Goal: Register for event/course

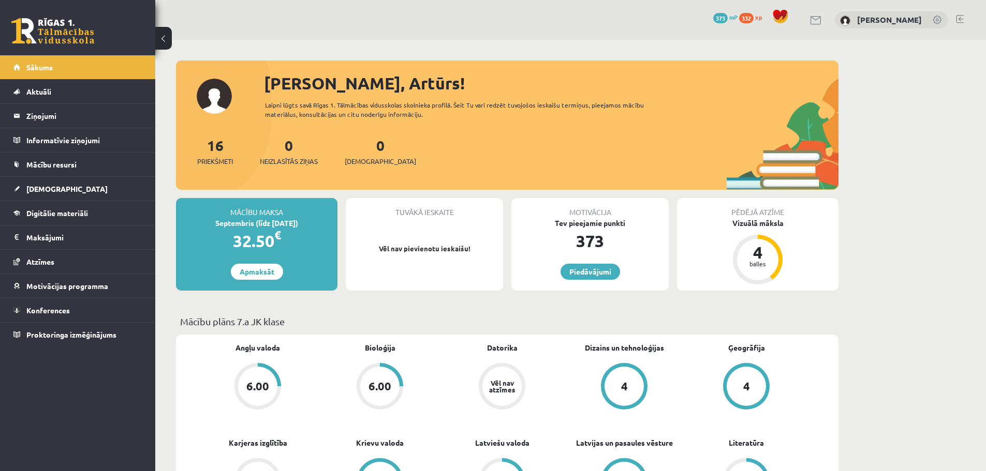
scroll to position [310, 0]
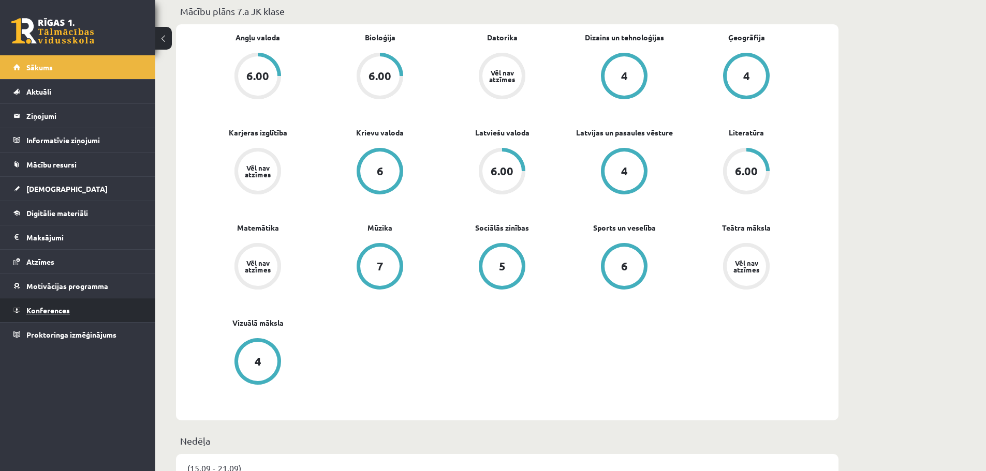
click at [57, 305] on link "Konferences" at bounding box center [77, 311] width 129 height 24
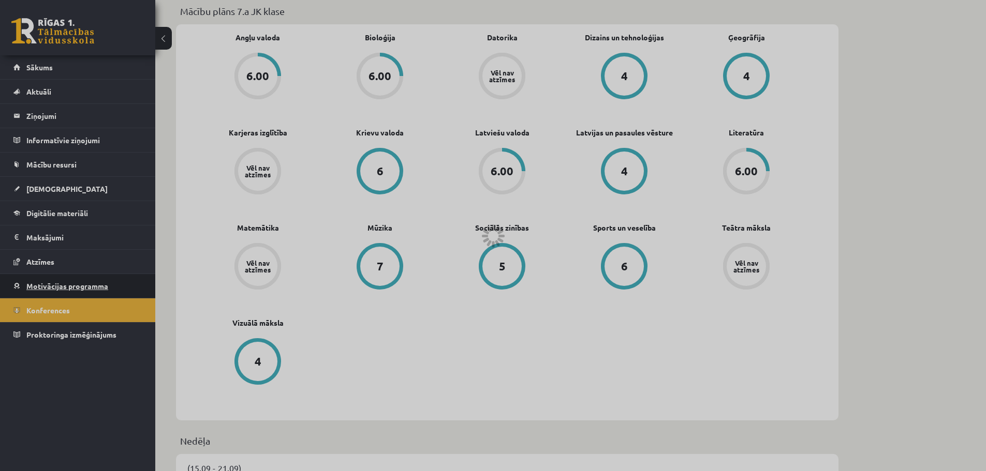
scroll to position [23, 0]
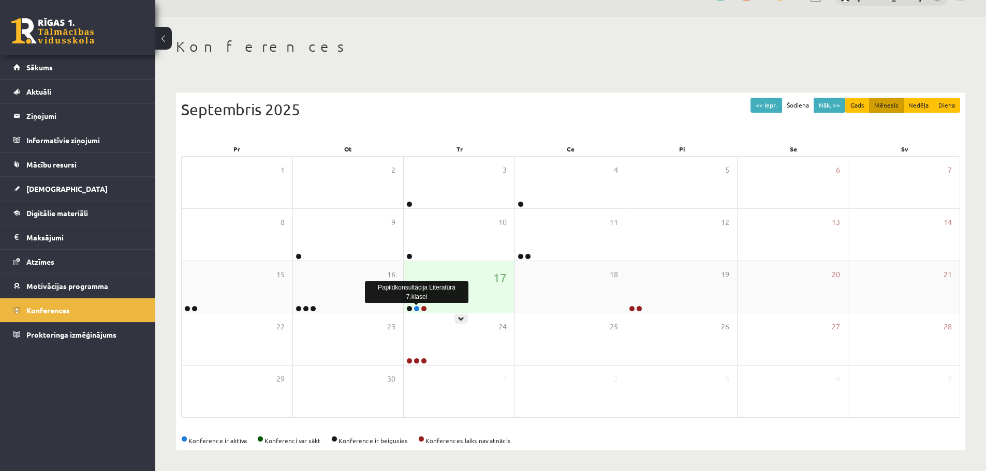
click at [419, 308] on link at bounding box center [416, 309] width 6 height 6
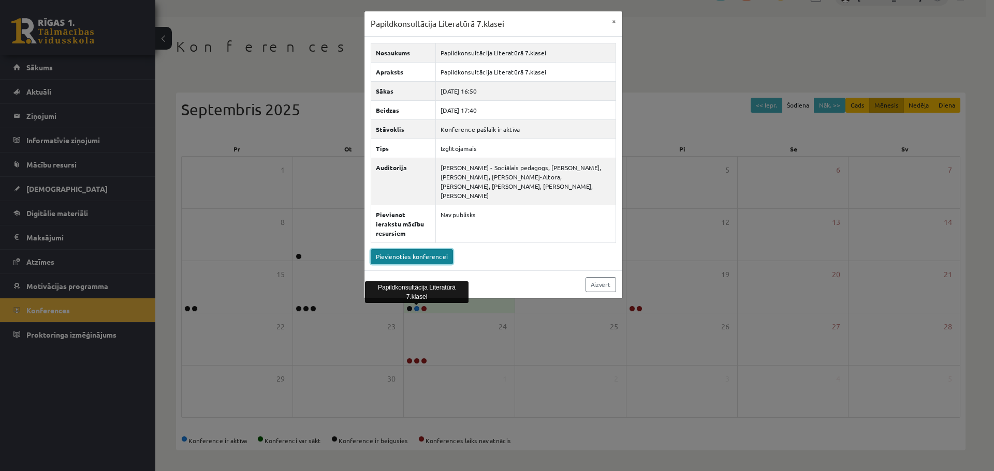
click at [413, 249] on link "Pievienoties konferencei" at bounding box center [412, 256] width 82 height 15
click at [224, 186] on div "Papildkonsultācija Literatūrā 7.klasei × Nosaukums Papildkonsultācija Literatūr…" at bounding box center [497, 235] width 994 height 471
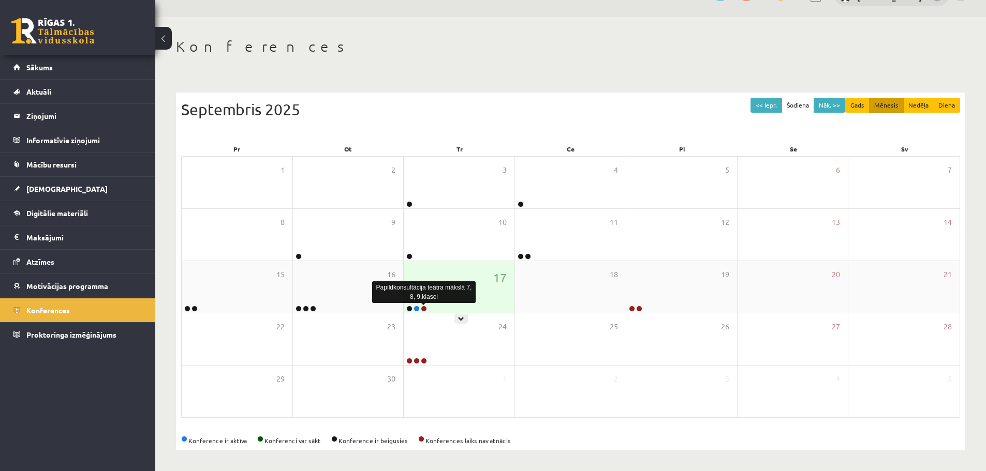
click at [422, 306] on link at bounding box center [424, 309] width 6 height 6
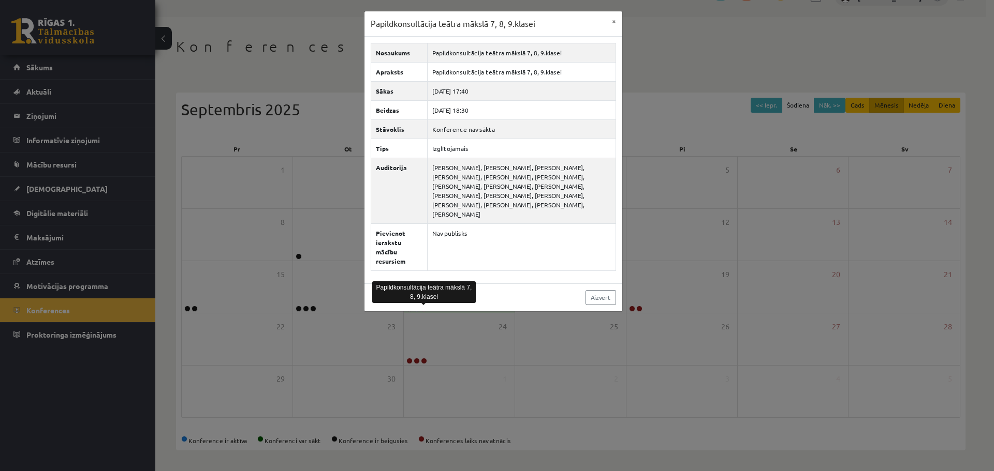
drag, startPoint x: 264, startPoint y: 236, endPoint x: 325, endPoint y: 159, distance: 98.0
click at [264, 235] on div "Papildkonsultācija teātra mākslā 7, 8, 9.klasei × Nosaukums Papildkonsultācija …" at bounding box center [497, 235] width 994 height 471
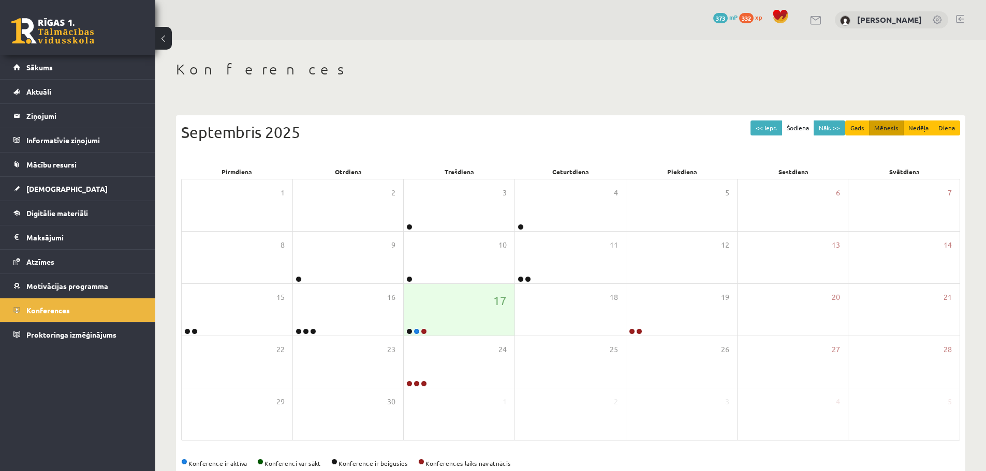
scroll to position [23, 0]
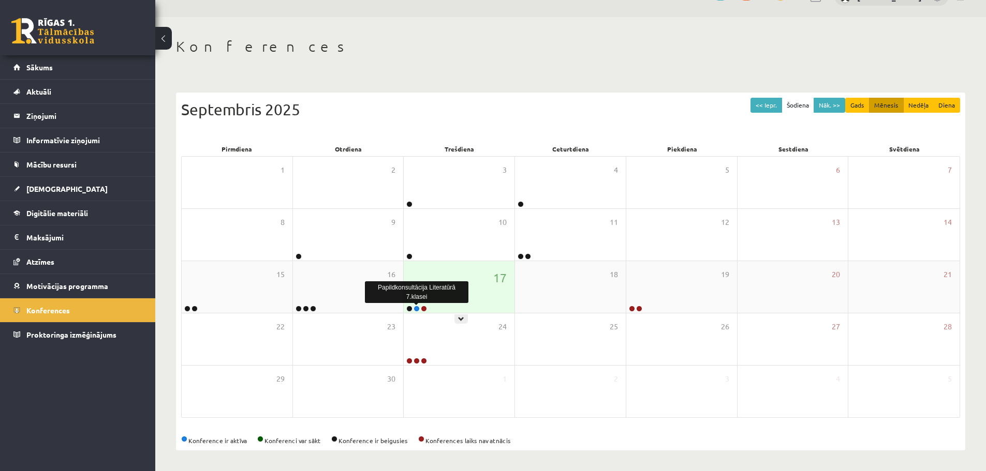
click at [417, 309] on link at bounding box center [416, 309] width 6 height 6
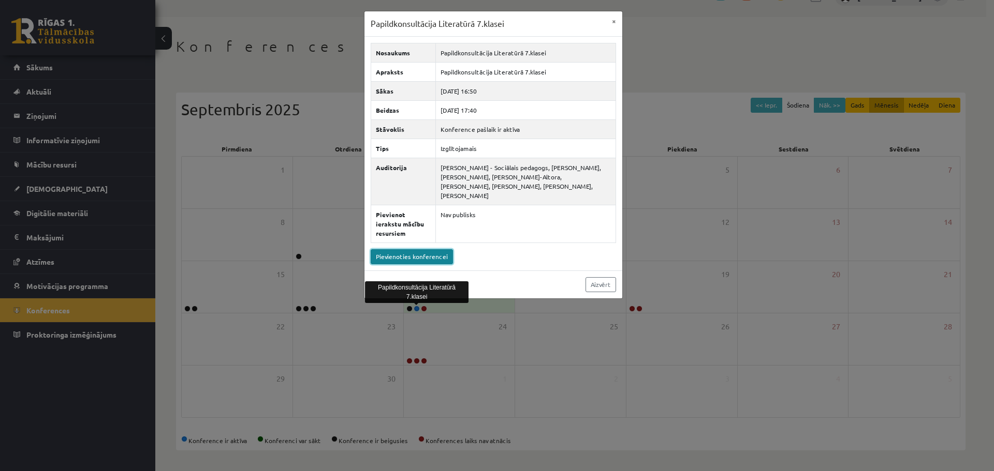
click at [438, 249] on link "Pievienoties konferencei" at bounding box center [412, 256] width 82 height 15
click at [254, 218] on div "Papildkonsultācija Literatūrā 7.klasei × Nosaukums Papildkonsultācija Literatūr…" at bounding box center [497, 235] width 994 height 471
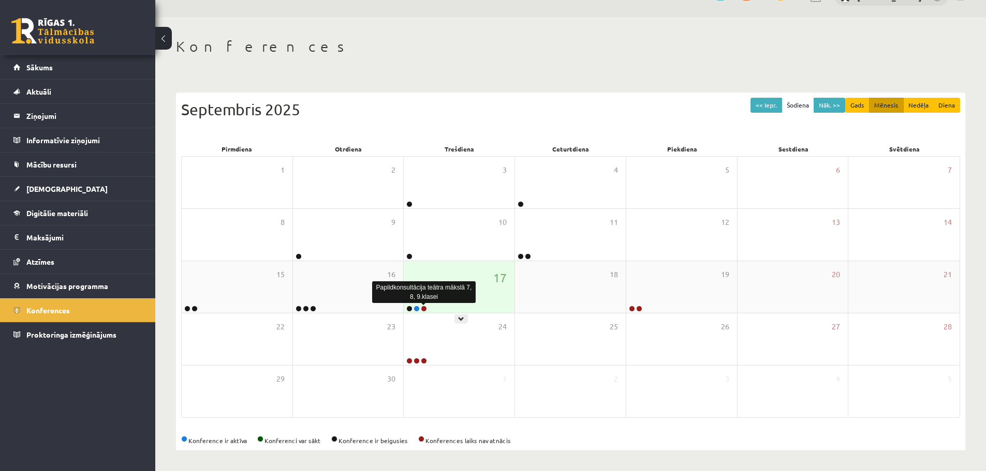
click at [427, 308] on link at bounding box center [424, 309] width 6 height 6
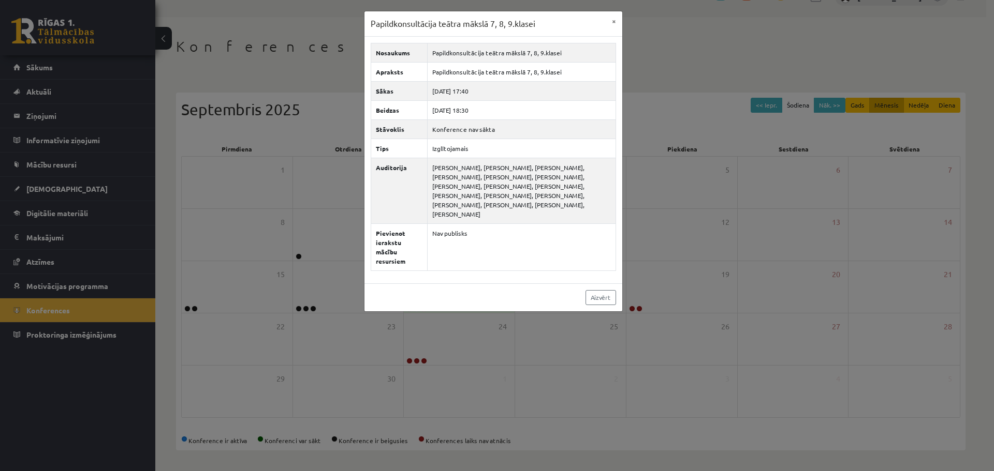
click at [166, 167] on div "Papildkonsultācija teātra mākslā 7, 8, 9.klasei × Nosaukums Papildkonsultācija …" at bounding box center [497, 235] width 994 height 471
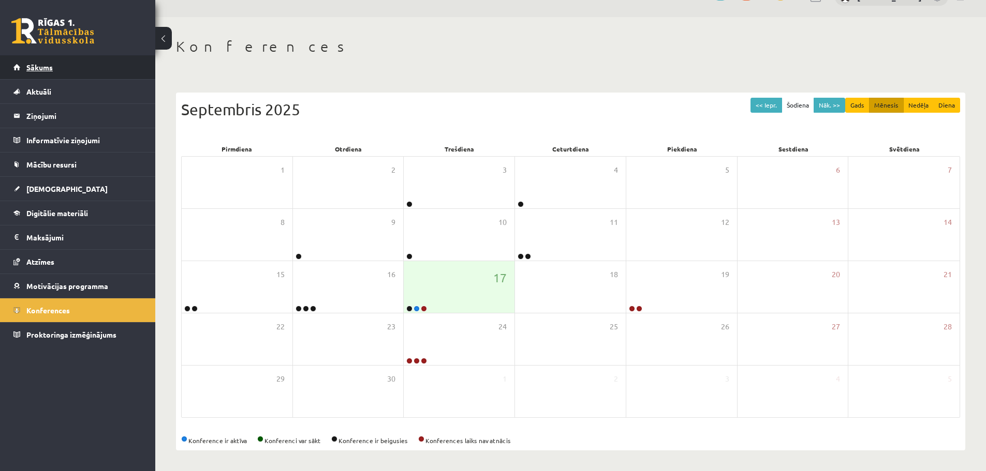
click at [64, 74] on link "Sākums" at bounding box center [77, 67] width 129 height 24
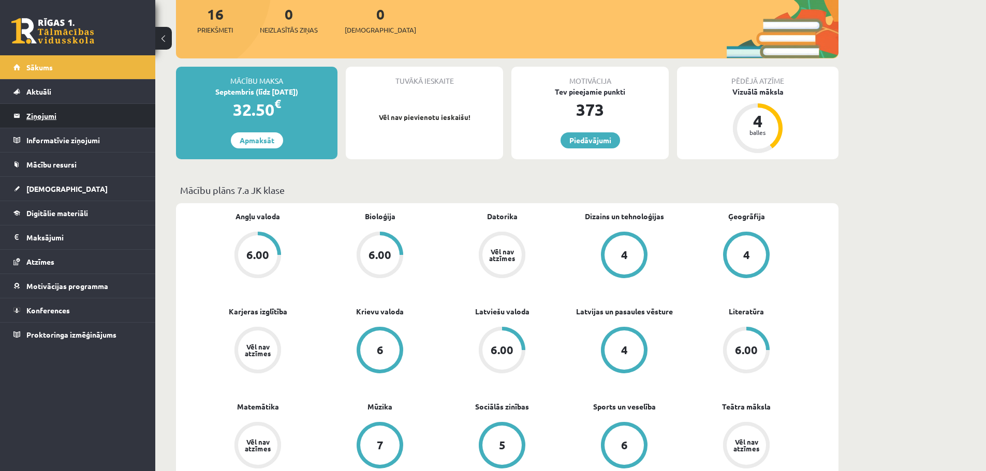
scroll to position [207, 0]
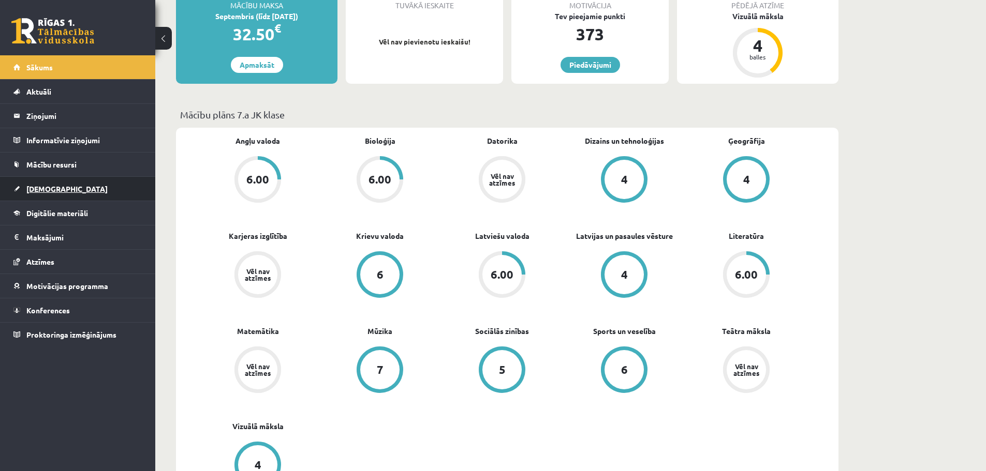
click at [41, 193] on span "[DEMOGRAPHIC_DATA]" at bounding box center [66, 188] width 81 height 9
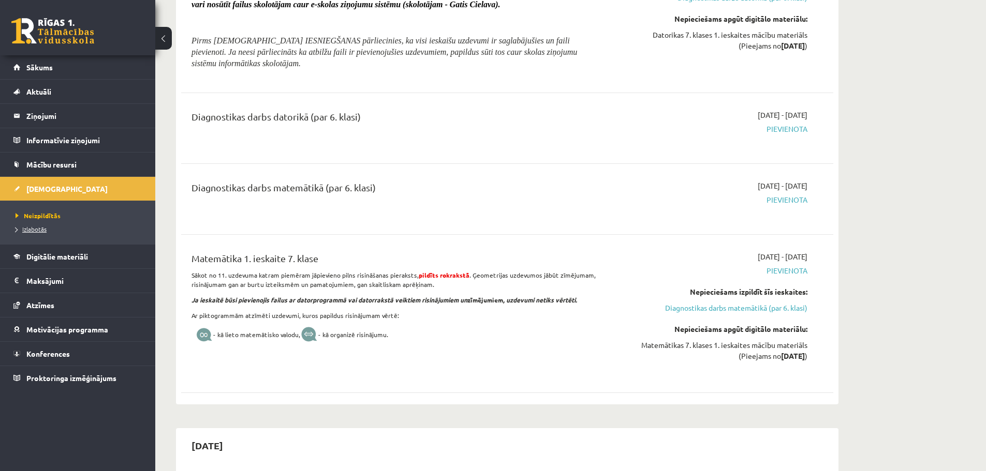
click at [38, 228] on span "Izlabotās" at bounding box center [31, 229] width 31 height 8
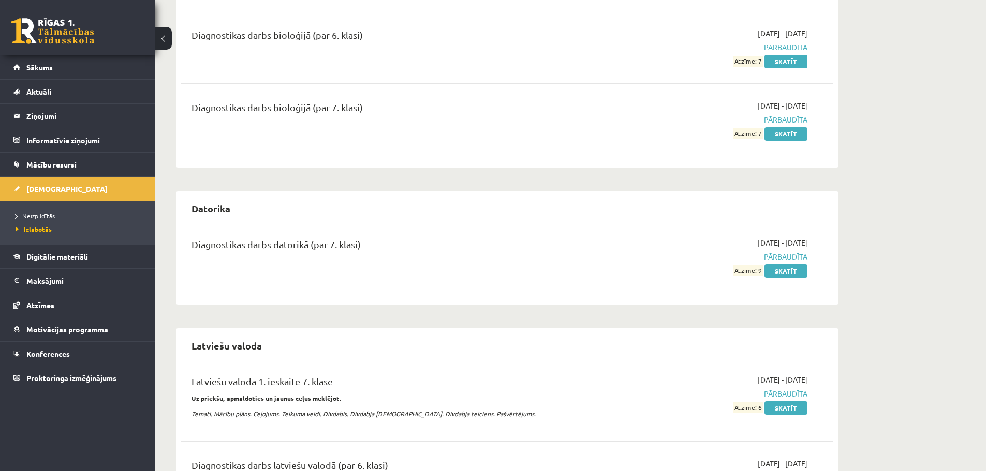
scroll to position [569, 0]
